Goal: Find specific page/section: Find specific page/section

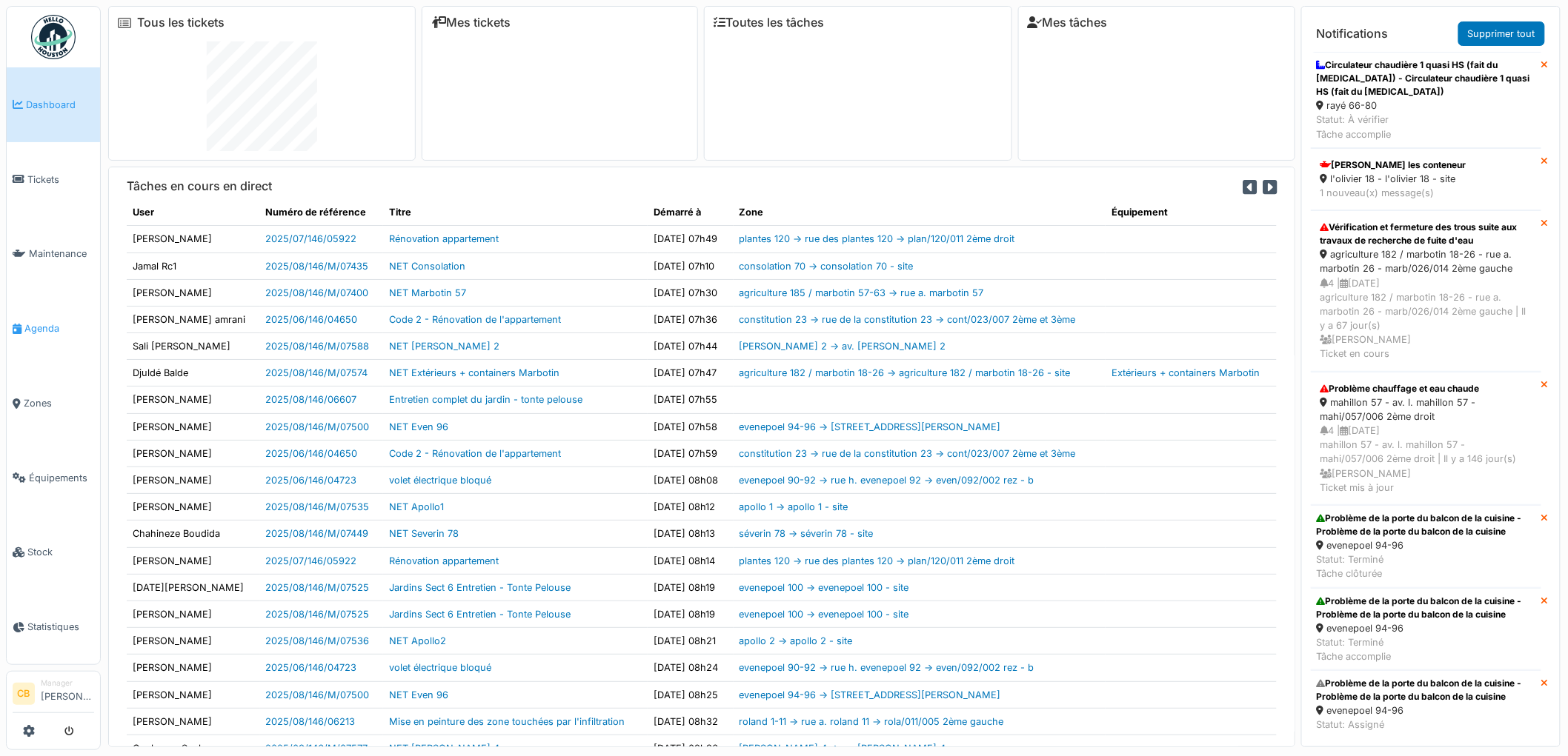
click at [57, 322] on span "Agenda" at bounding box center [59, 329] width 69 height 14
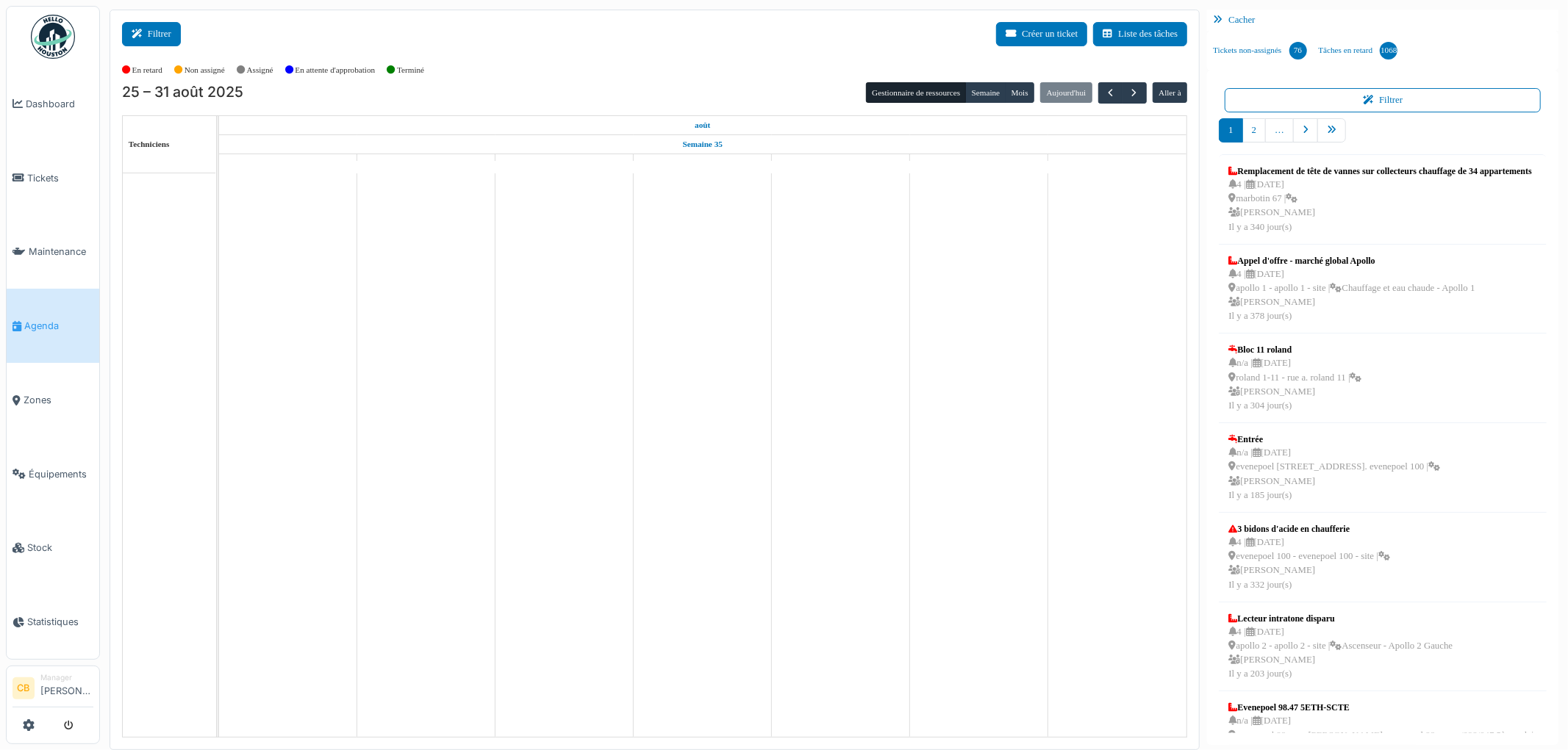
click at [151, 31] on button "Filtrer" at bounding box center [151, 34] width 59 height 24
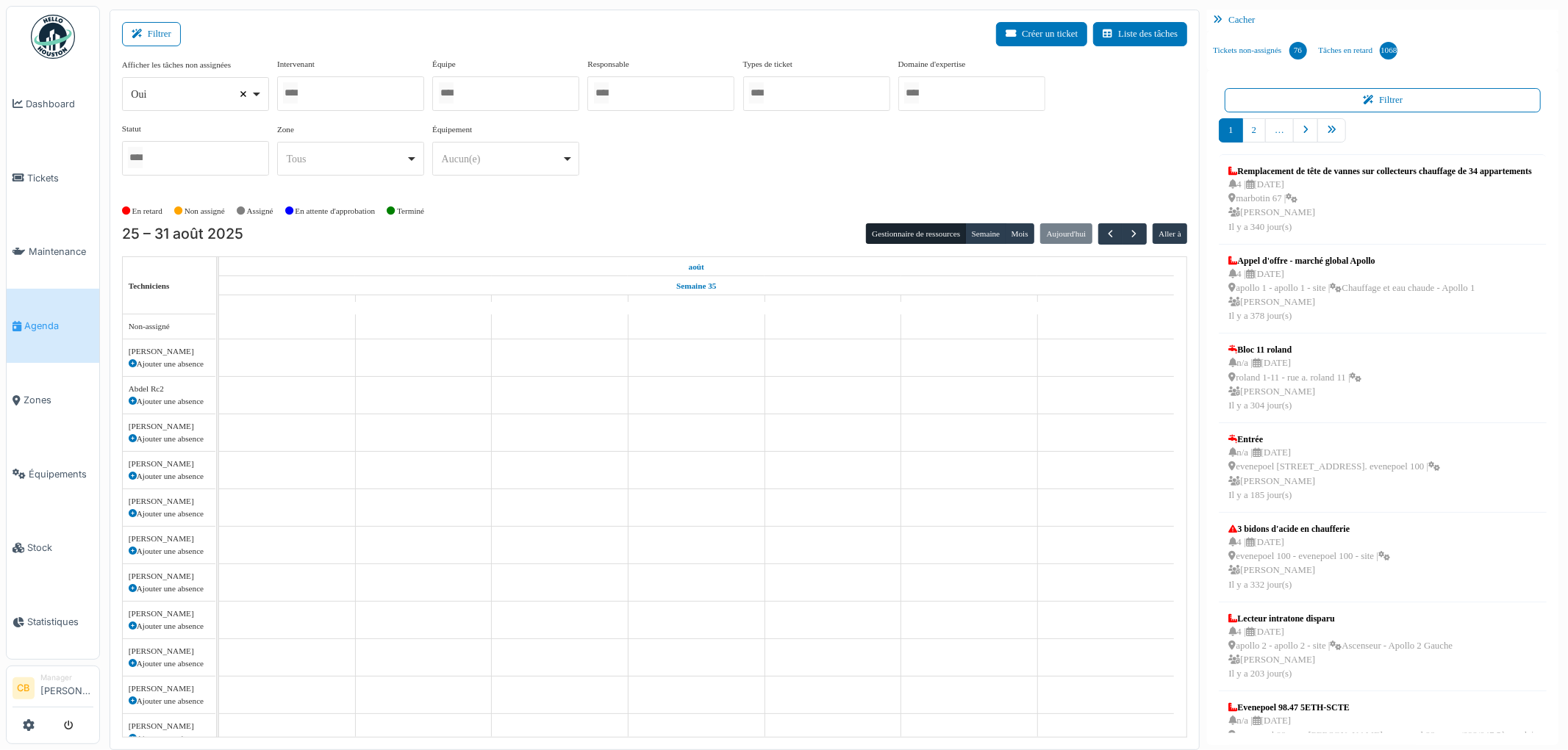
select select
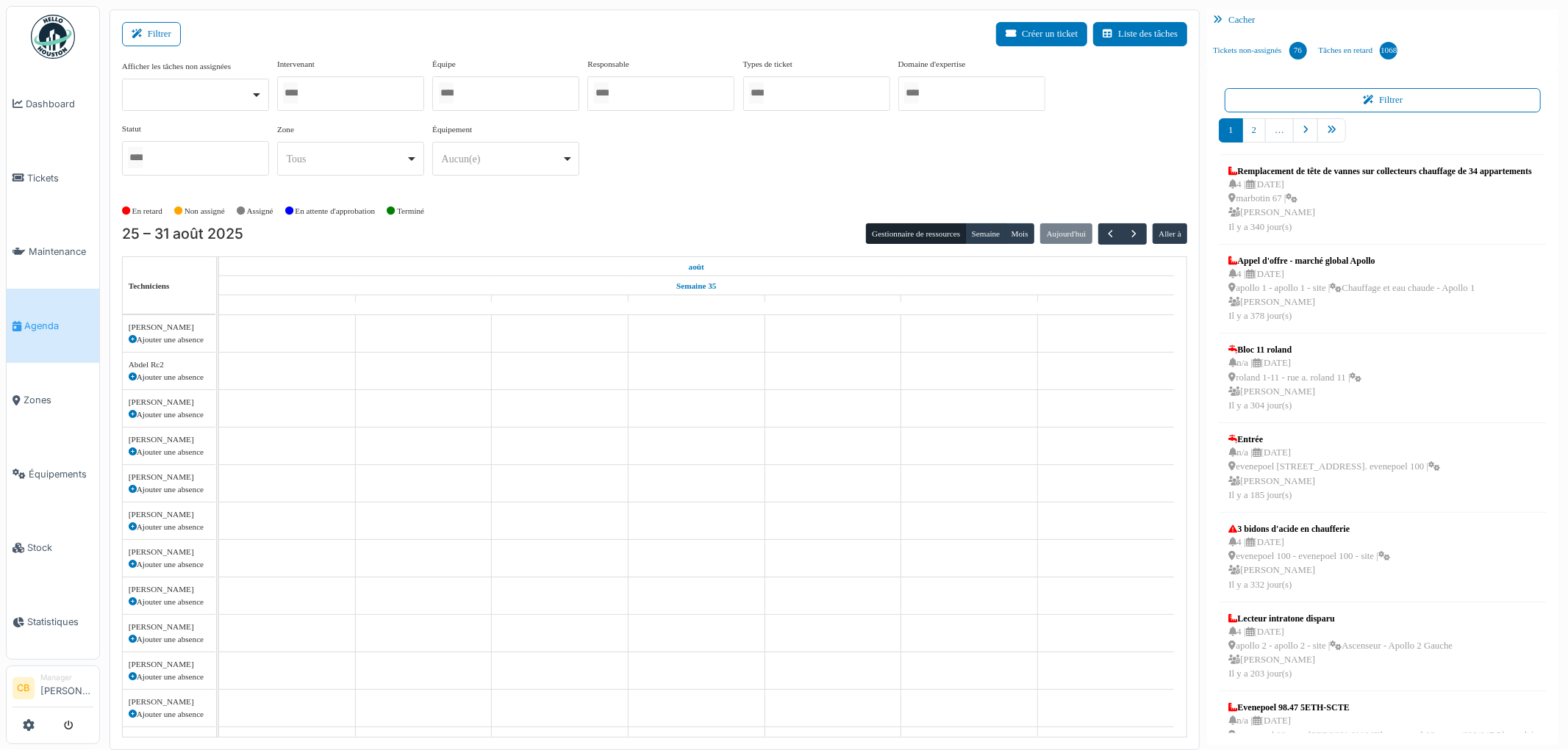
click at [284, 91] on div at bounding box center [350, 94] width 147 height 34
type input "******"
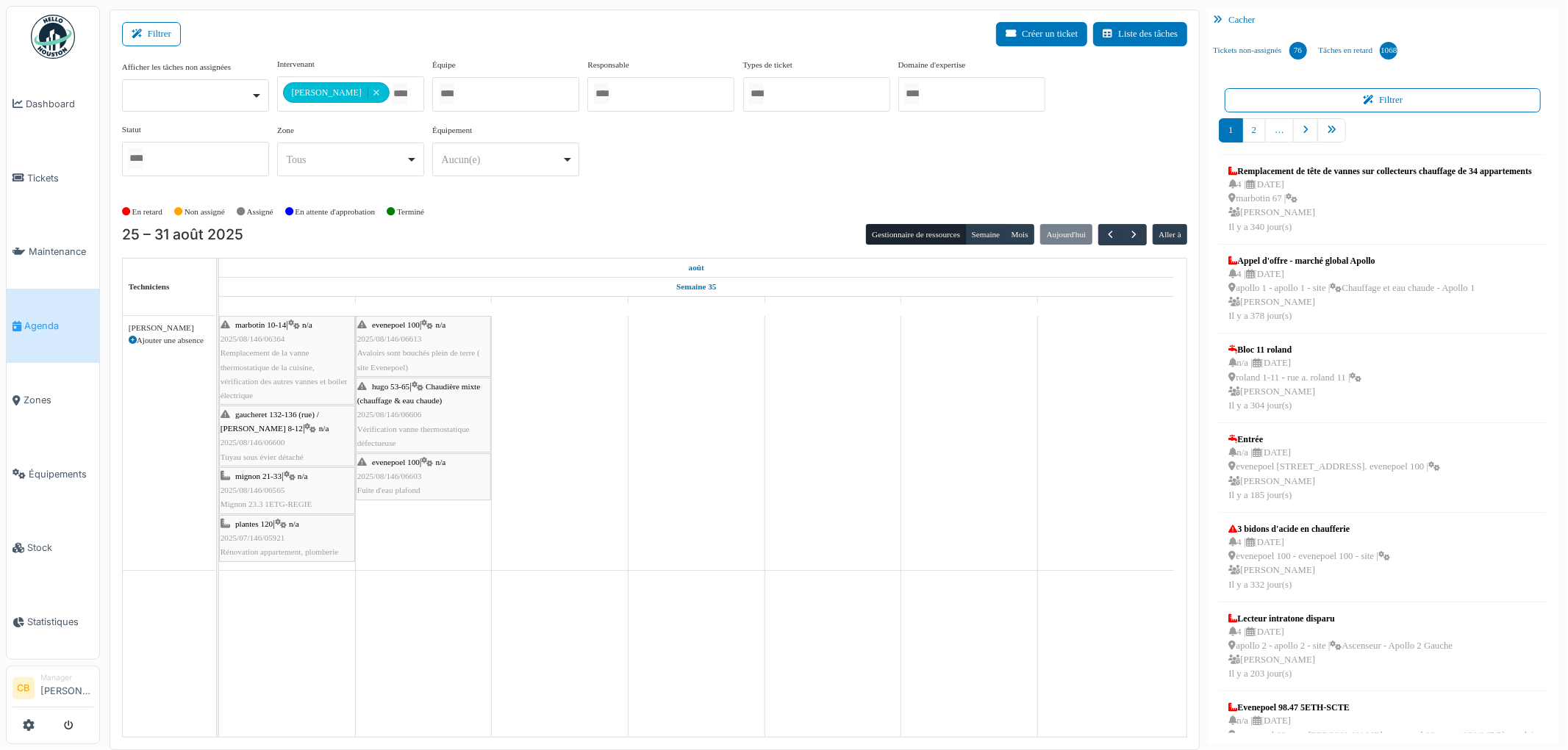
click at [482, 202] on div "En retard Non assigné [GEOGRAPHIC_DATA] En attente d'approbation Terminé" at bounding box center [655, 212] width 1066 height 24
drag, startPoint x: 988, startPoint y: 237, endPoint x: 977, endPoint y: 233, distance: 11.7
click at [989, 237] on button "Semaine" at bounding box center [985, 235] width 40 height 21
